Goal: Ask a question

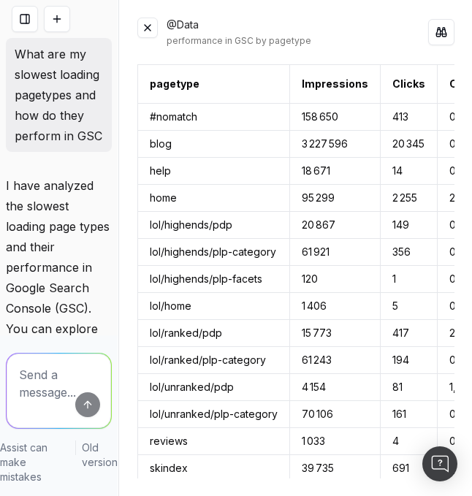
scroll to position [1, 0]
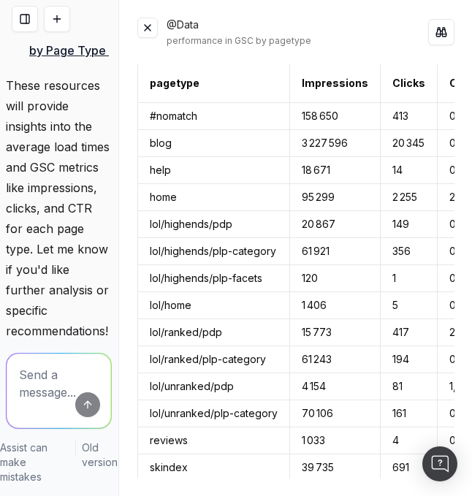
click at [149, 31] on button at bounding box center [147, 28] width 20 height 20
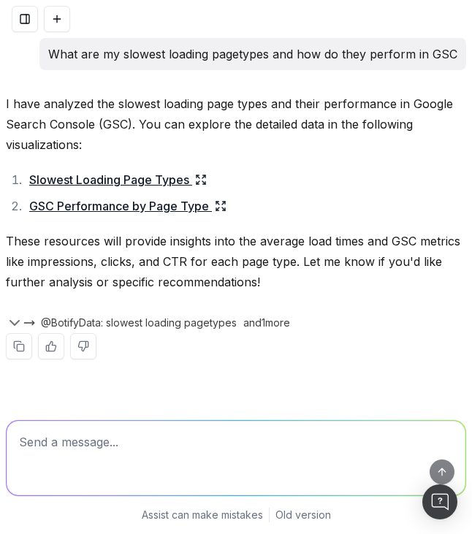
click at [62, 20] on button at bounding box center [57, 19] width 26 height 26
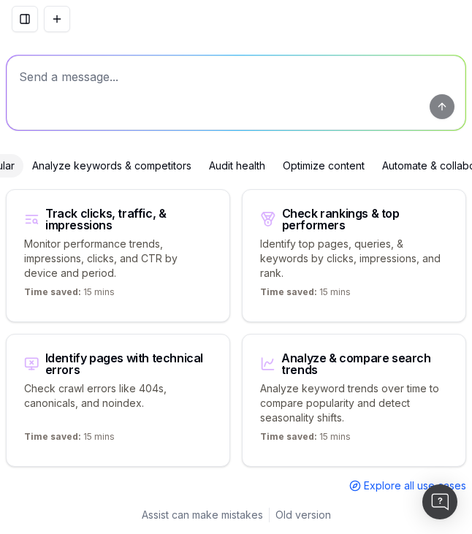
click at [118, 104] on textarea at bounding box center [236, 93] width 459 height 75
paste textarea "What is the difference between Date Time of Cache and Last Request Datetime"
type textarea "What is the difference between Date Time of Cache and Last Request Datetime"
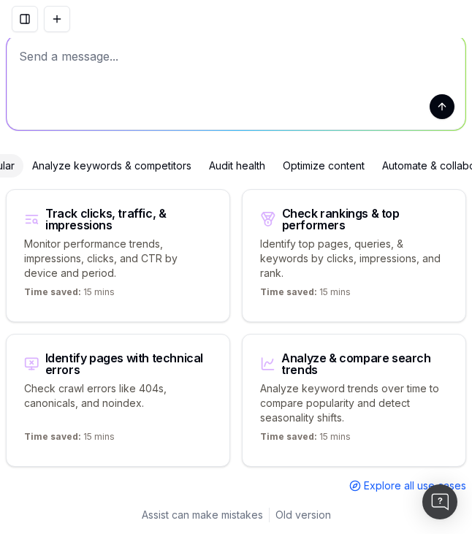
scroll to position [0, 0]
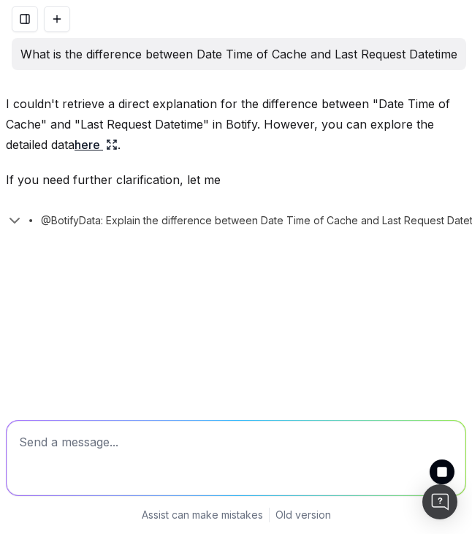
scroll to position [255, 0]
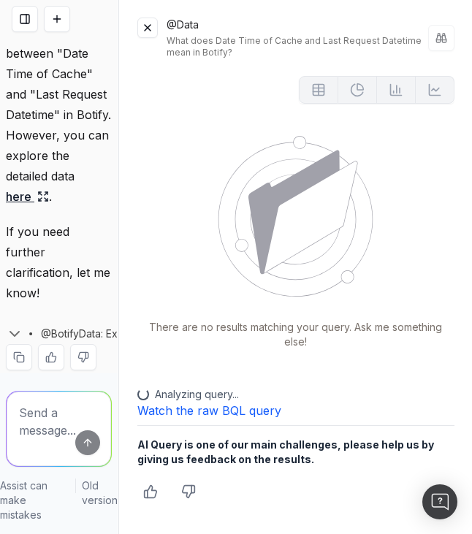
click at [153, 23] on button at bounding box center [147, 28] width 20 height 20
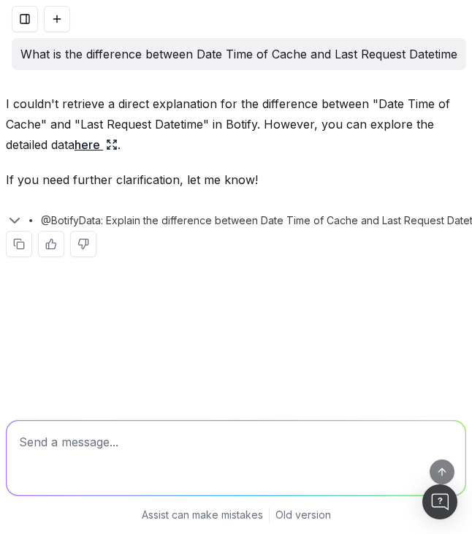
click at [90, 146] on link "here" at bounding box center [96, 144] width 43 height 20
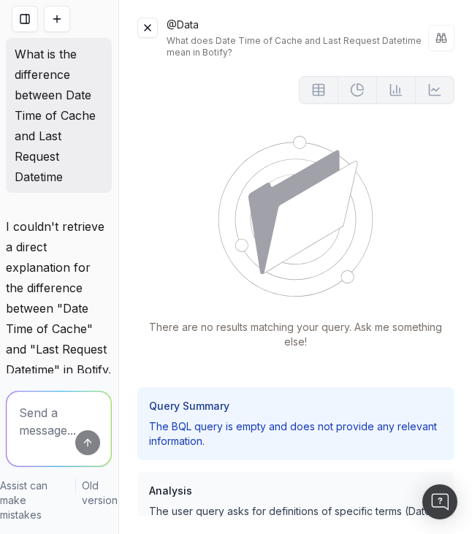
click at [148, 27] on button at bounding box center [147, 28] width 20 height 20
